Goal: Task Accomplishment & Management: Complete application form

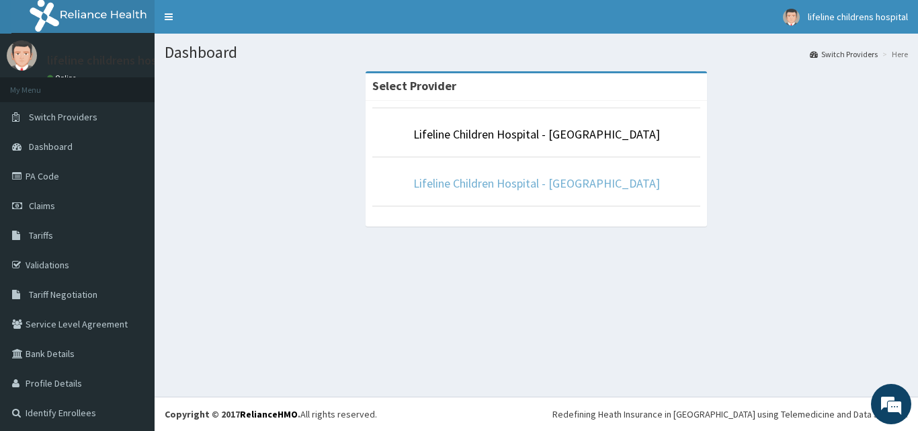
click at [544, 190] on link "Lifeline Children Hospital - [GEOGRAPHIC_DATA]" at bounding box center [536, 182] width 247 height 15
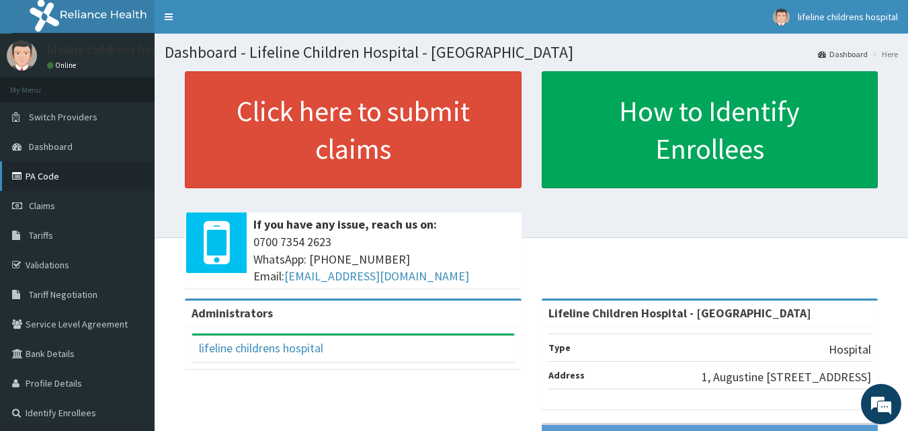
click at [48, 177] on link "PA Code" at bounding box center [77, 176] width 155 height 30
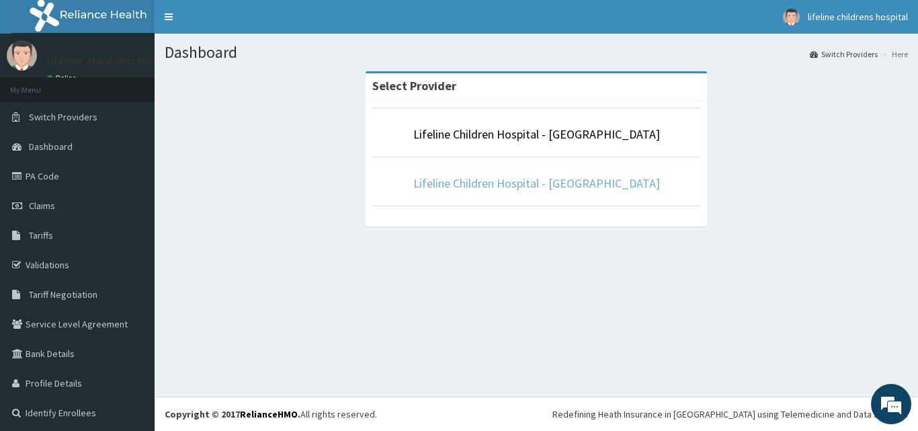
click at [531, 187] on link "Lifeline Children Hospital - [GEOGRAPHIC_DATA]" at bounding box center [536, 182] width 247 height 15
click at [562, 185] on link "Lifeline Children Hospital - [GEOGRAPHIC_DATA]" at bounding box center [536, 182] width 247 height 15
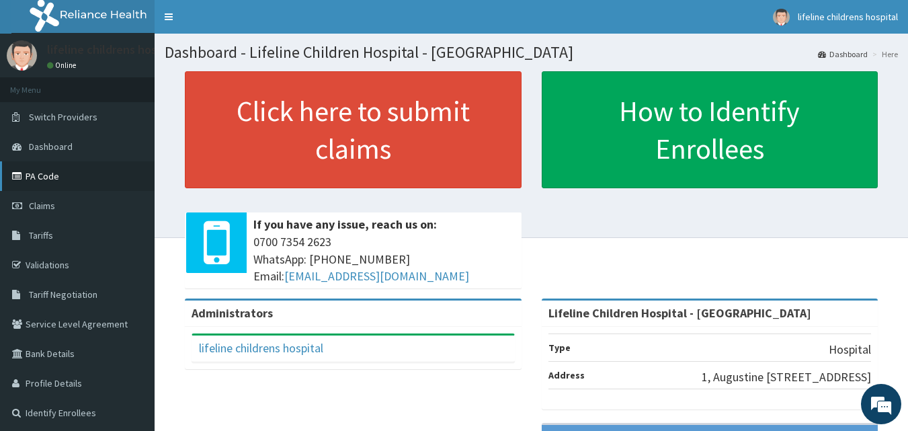
click at [69, 175] on link "PA Code" at bounding box center [77, 176] width 155 height 30
click at [43, 208] on span "Claims" at bounding box center [42, 206] width 26 height 12
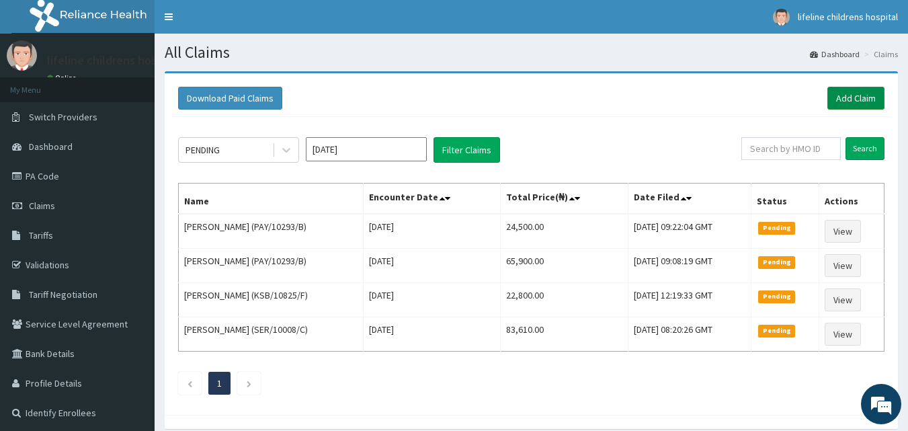
click at [844, 94] on link "Add Claim" at bounding box center [855, 98] width 57 height 23
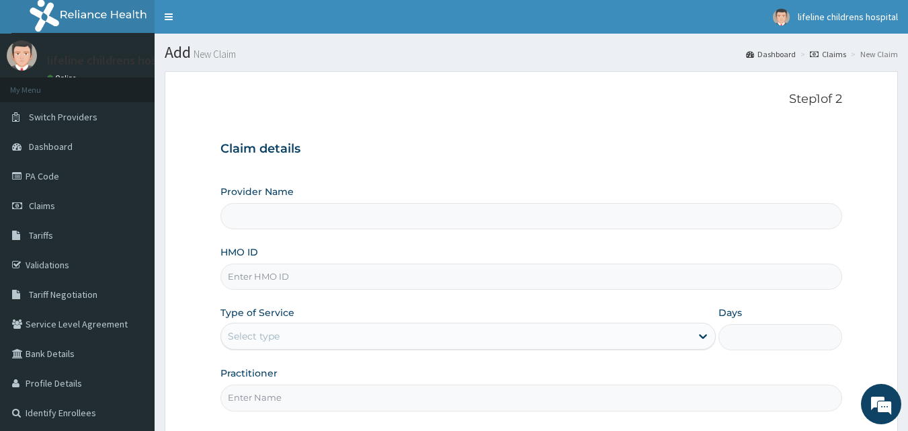
type input "Lifeline Children Hospital - [GEOGRAPHIC_DATA]"
click at [376, 275] on input "HMO ID" at bounding box center [531, 276] width 622 height 26
paste input "EIA/10101/D"
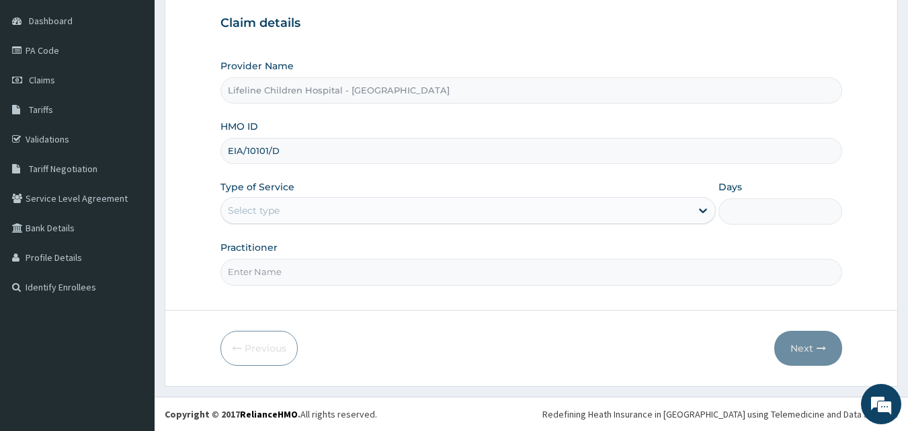
type input "EIA/10101/D"
click at [323, 209] on div "Select type" at bounding box center [456, 211] width 470 height 22
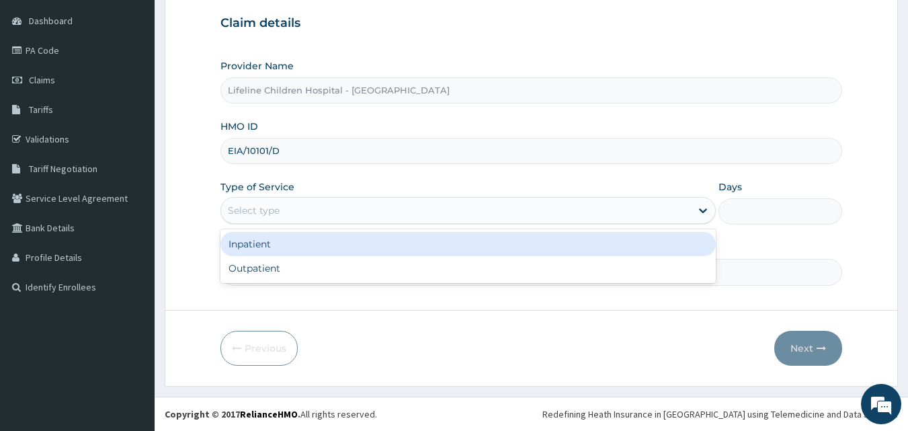
scroll to position [0, 0]
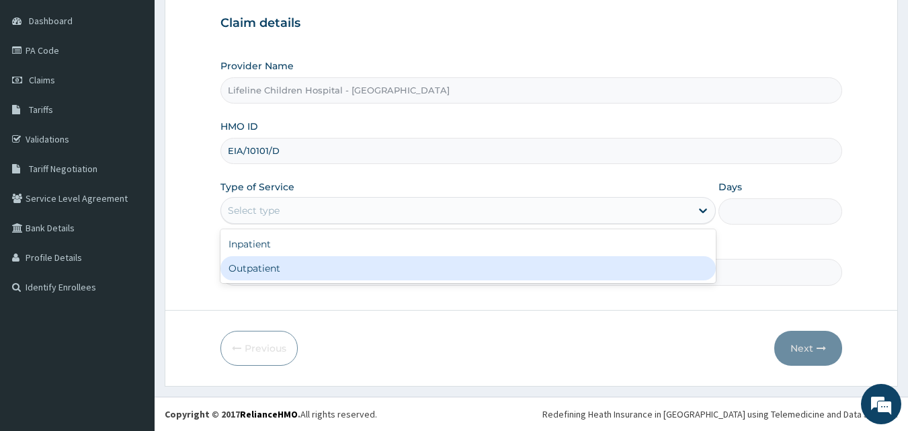
click at [286, 267] on div "Outpatient" at bounding box center [467, 268] width 495 height 24
type input "1"
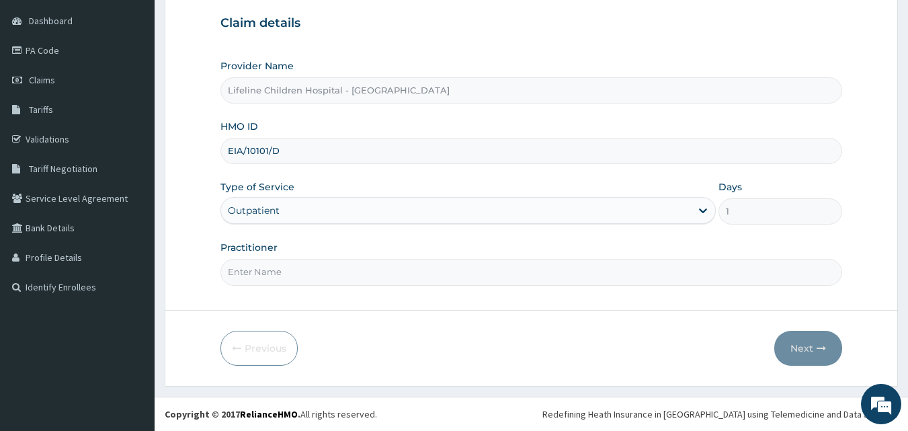
click at [328, 206] on div "Outpatient" at bounding box center [456, 211] width 470 height 22
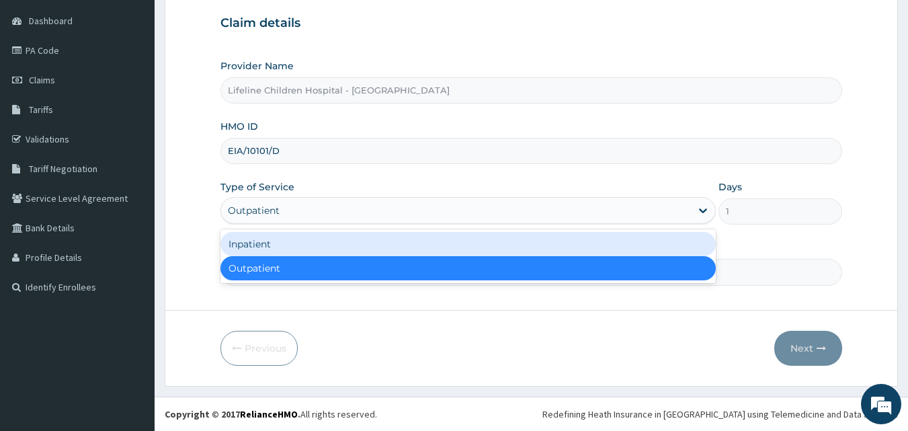
click at [298, 248] on div "Inpatient" at bounding box center [467, 244] width 495 height 24
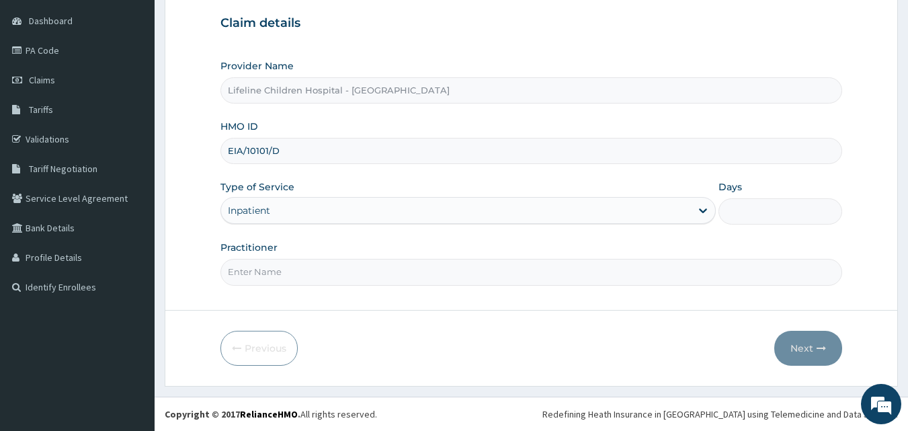
click at [288, 278] on input "Practitioner" at bounding box center [531, 272] width 622 height 26
type input "DR IPINLAYE"
click at [786, 214] on input "Days" at bounding box center [780, 211] width 124 height 26
type input "2"
click at [815, 349] on button "Next" at bounding box center [808, 348] width 68 height 35
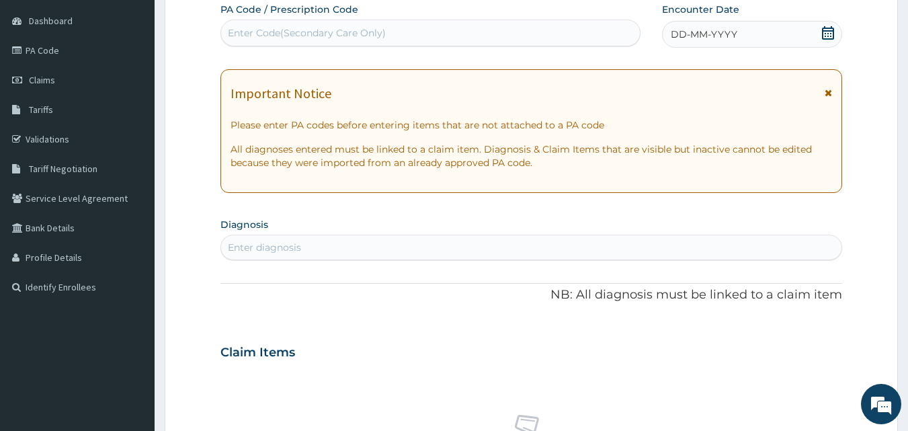
click at [456, 32] on div "Enter Code(Secondary Care Only)" at bounding box center [430, 33] width 419 height 22
paste input "PA/1A191D"
type input "PA/1A191D"
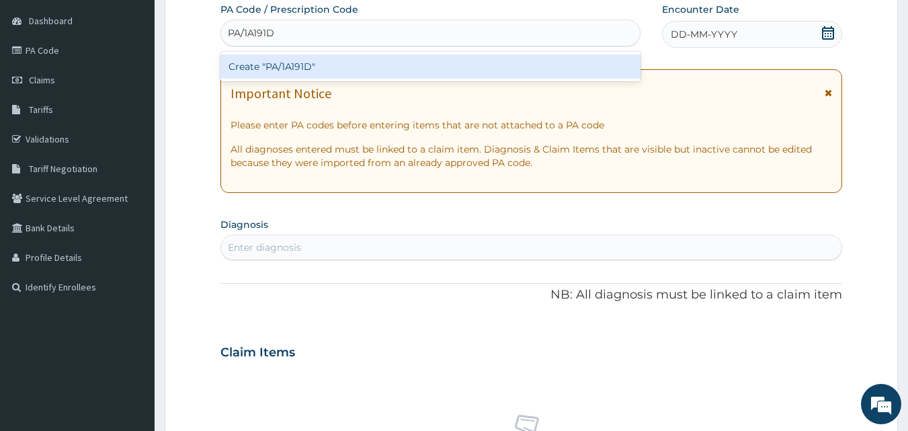
click at [288, 66] on div "Create "PA/1A191D"" at bounding box center [430, 66] width 421 height 24
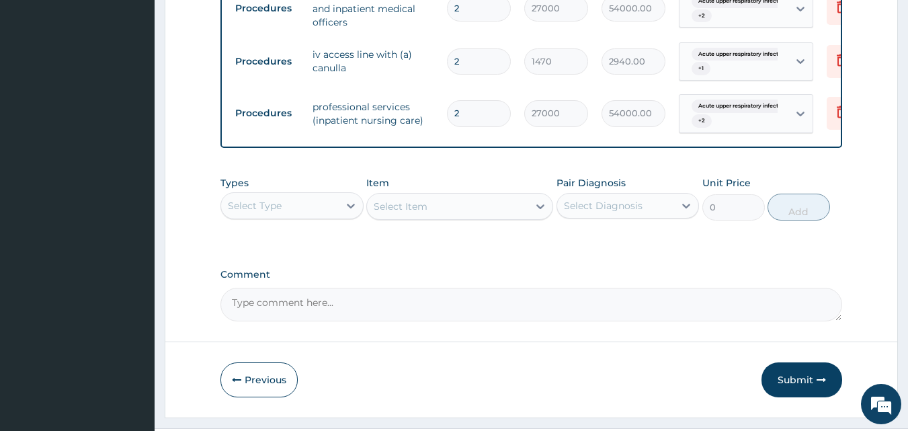
scroll to position [793, 0]
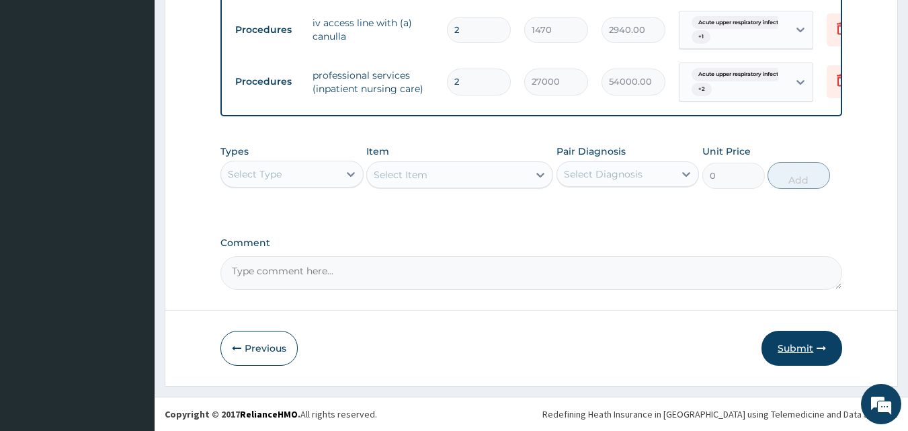
click at [789, 341] on button "Submit" at bounding box center [802, 348] width 81 height 35
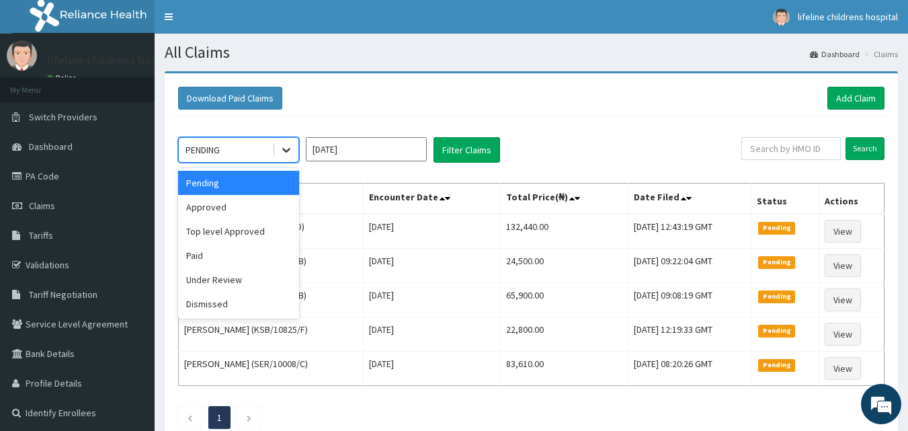
click at [289, 155] on icon at bounding box center [286, 149] width 13 height 13
click at [235, 207] on div "Approved" at bounding box center [238, 207] width 121 height 24
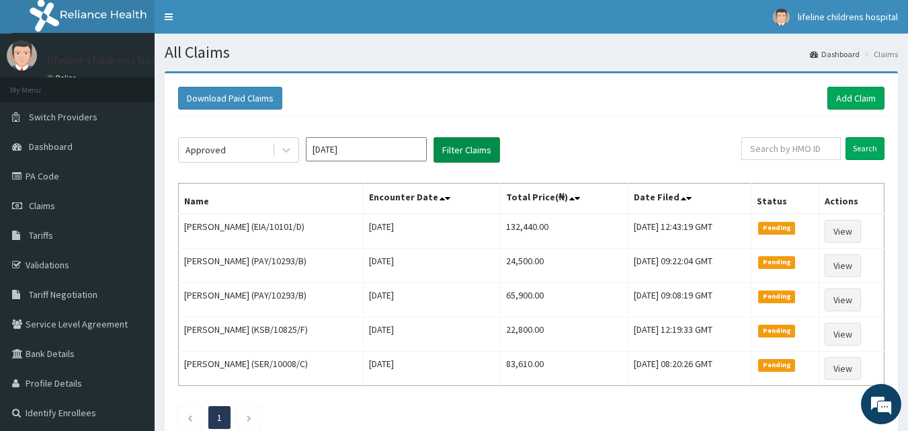
click at [479, 147] on button "Filter Claims" at bounding box center [467, 150] width 67 height 26
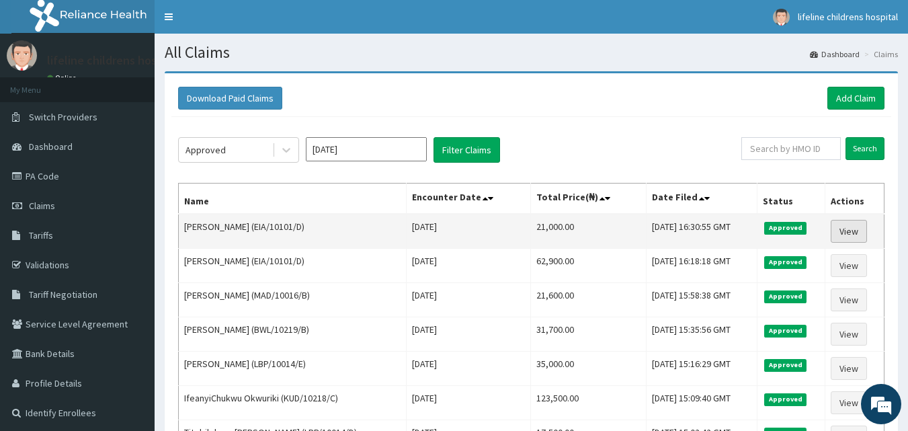
click at [843, 231] on link "View" at bounding box center [849, 231] width 36 height 23
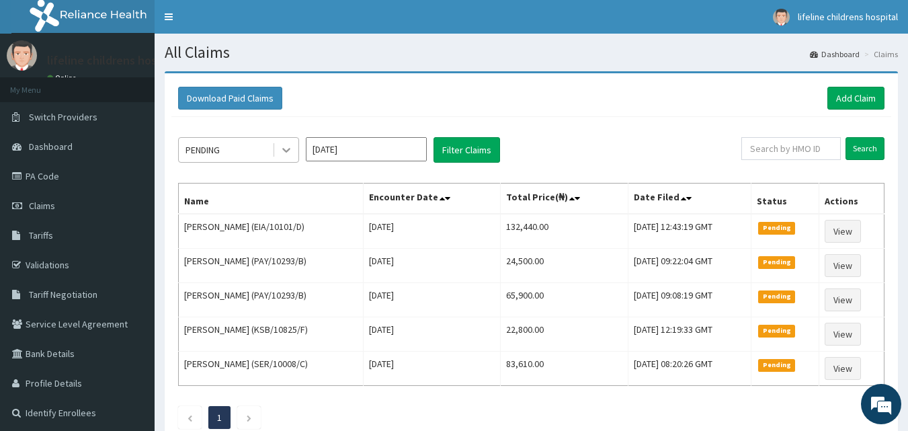
click at [286, 145] on icon at bounding box center [286, 149] width 13 height 13
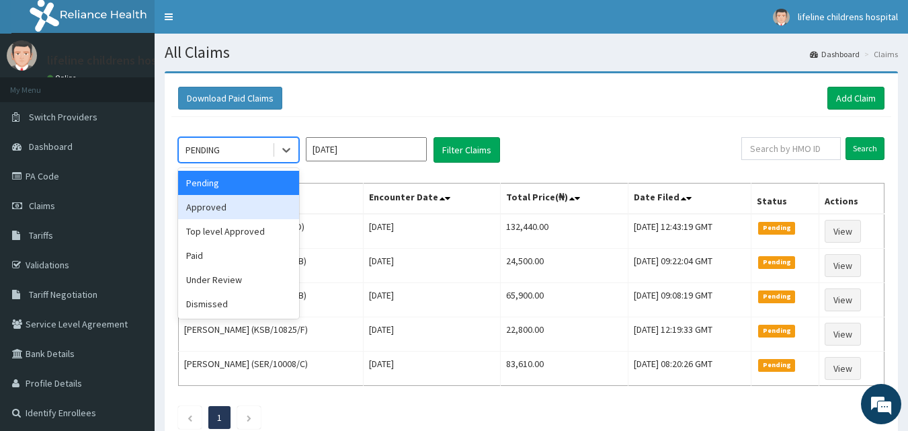
click at [230, 208] on div "Approved" at bounding box center [238, 207] width 121 height 24
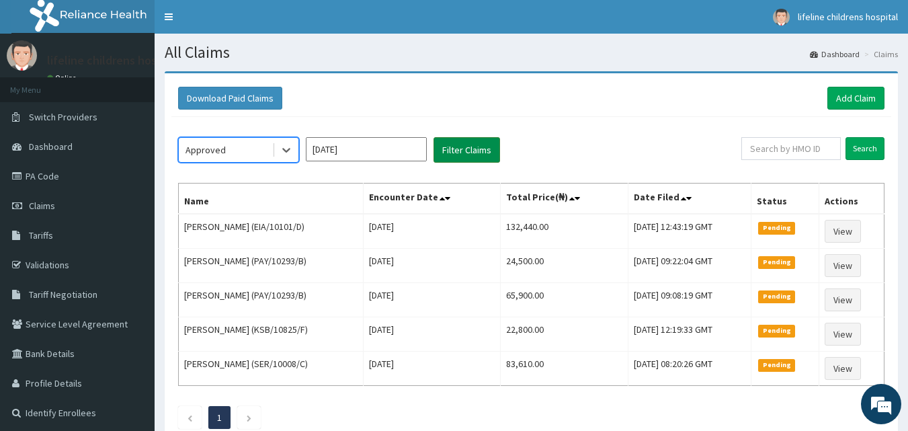
click at [461, 151] on button "Filter Claims" at bounding box center [467, 150] width 67 height 26
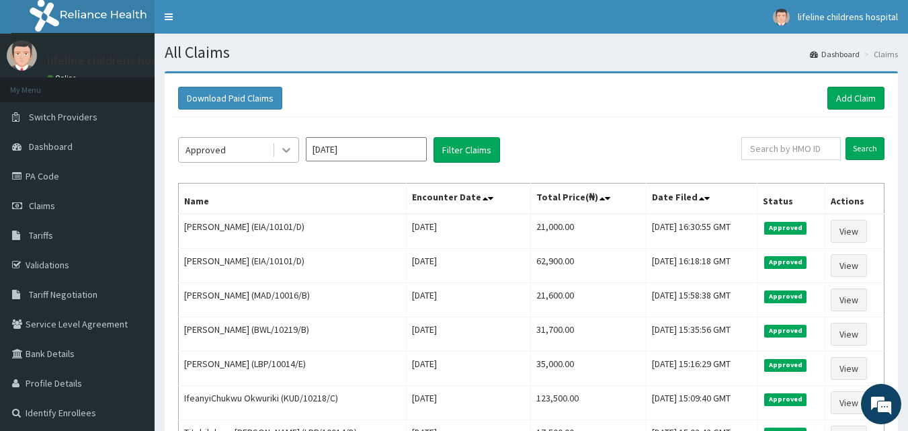
click at [286, 150] on icon at bounding box center [286, 149] width 13 height 13
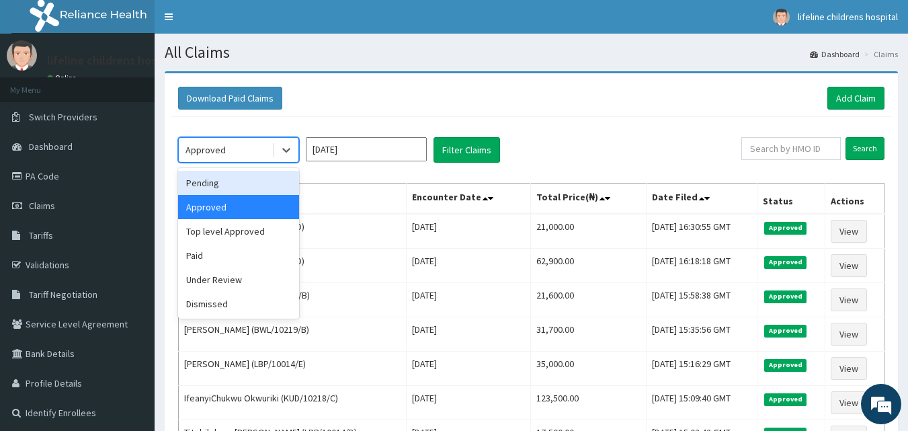
click at [249, 181] on div "Pending" at bounding box center [238, 183] width 121 height 24
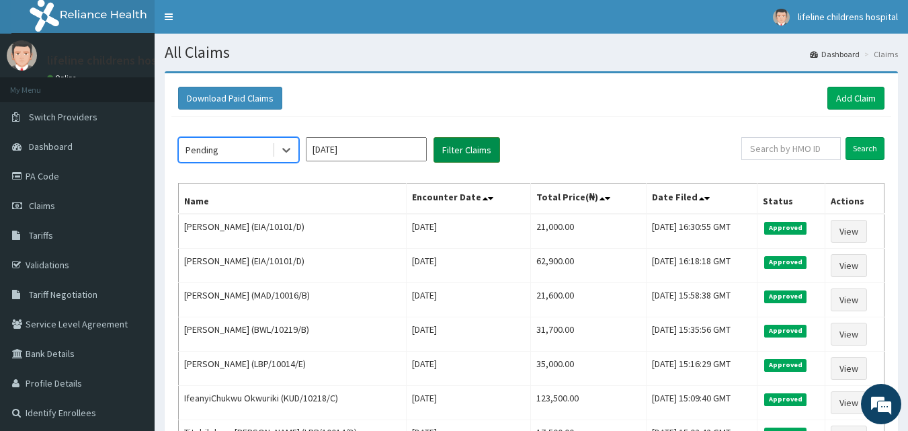
click at [466, 157] on button "Filter Claims" at bounding box center [467, 150] width 67 height 26
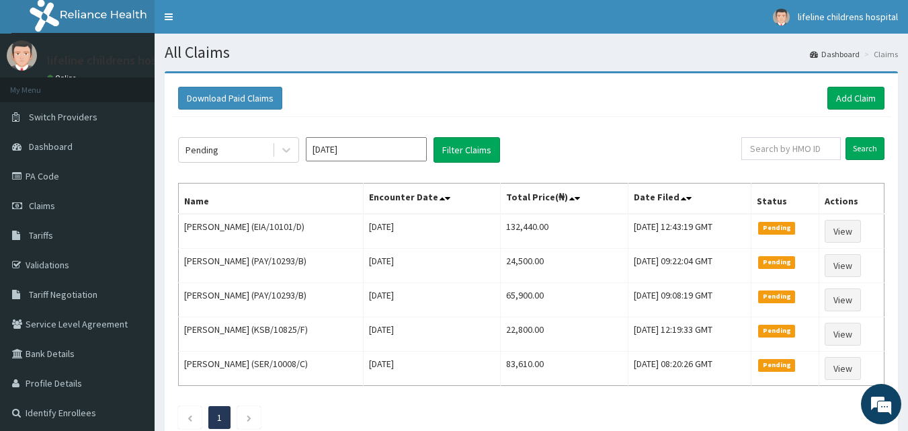
click at [614, 98] on div "Download Paid Claims Add Claim" at bounding box center [531, 98] width 706 height 23
